Goal: Information Seeking & Learning: Learn about a topic

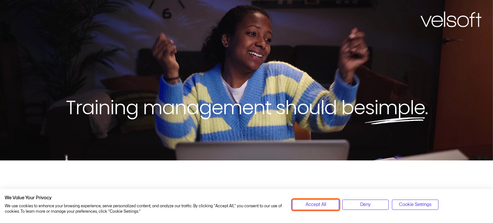
click at [312, 207] on span "Accept All" at bounding box center [316, 204] width 21 height 7
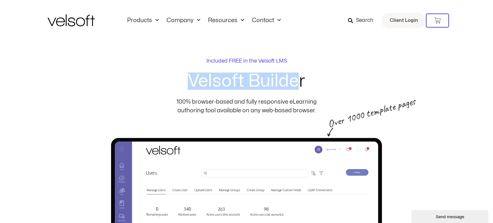
drag, startPoint x: 137, startPoint y: 75, endPoint x: 295, endPoint y: 86, distance: 157.4
click at [297, 85] on h2 "Velsoft Builder" at bounding box center [246, 81] width 231 height 17
click at [283, 84] on h2 "Velsoft Builder" at bounding box center [246, 81] width 231 height 17
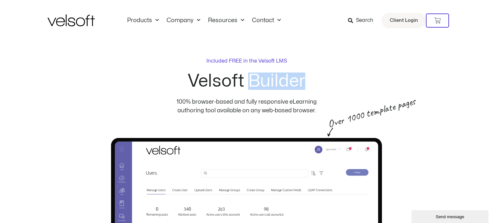
click at [283, 84] on h2 "Velsoft Builder" at bounding box center [246, 81] width 231 height 17
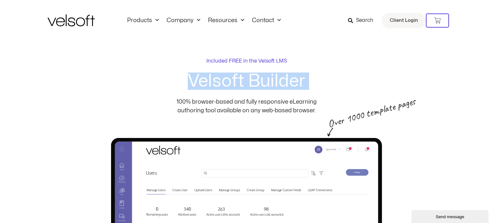
click at [283, 84] on h2 "Velsoft Builder" at bounding box center [246, 81] width 231 height 17
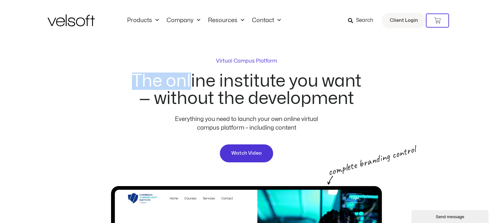
drag, startPoint x: 189, startPoint y: 59, endPoint x: 280, endPoint y: 61, distance: 90.6
click at [280, 61] on div "Virtual Campus Platform The online institute you want — without the development…" at bounding box center [246, 110] width 231 height 106
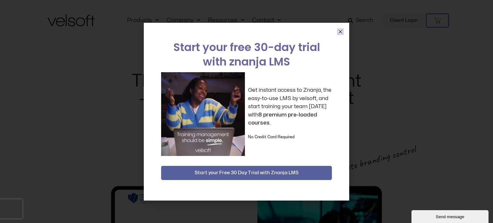
click at [256, 59] on h2 "Start your free 30-day trial with znanja LMS" at bounding box center [246, 54] width 171 height 29
drag, startPoint x: 342, startPoint y: 26, endPoint x: 338, endPoint y: 31, distance: 6.4
click at [342, 26] on div "Start your free 30-day trial with znanja LMS Get instant access to Znanja, the …" at bounding box center [247, 112] width 206 height 178
click at [338, 31] on icon "Close" at bounding box center [340, 31] width 5 height 5
